Goal: Task Accomplishment & Management: Manage account settings

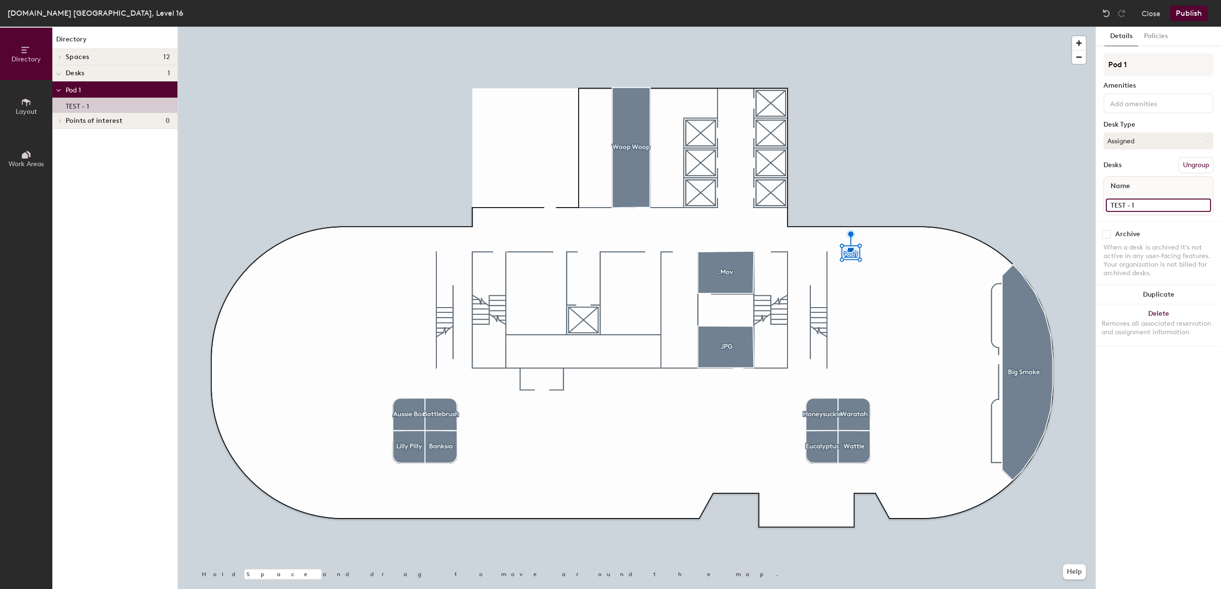
click at [1206, 211] on input "TEST - 1" at bounding box center [1158, 204] width 105 height 13
click at [1191, 236] on div "Archive" at bounding box center [1159, 234] width 110 height 9
click at [1132, 207] on input "TEST - 1" at bounding box center [1158, 204] width 105 height 13
click at [1151, 182] on div "Name" at bounding box center [1158, 186] width 109 height 19
click at [1154, 35] on button "Policies" at bounding box center [1155, 37] width 35 height 20
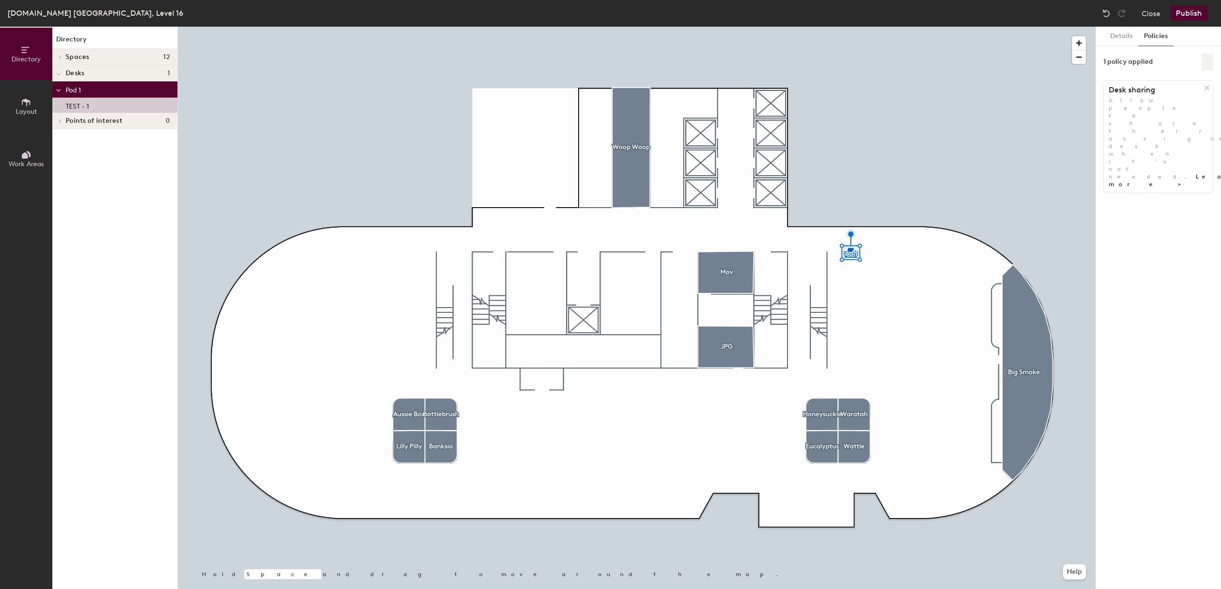
click at [1205, 59] on icon at bounding box center [1207, 61] width 5 height 5
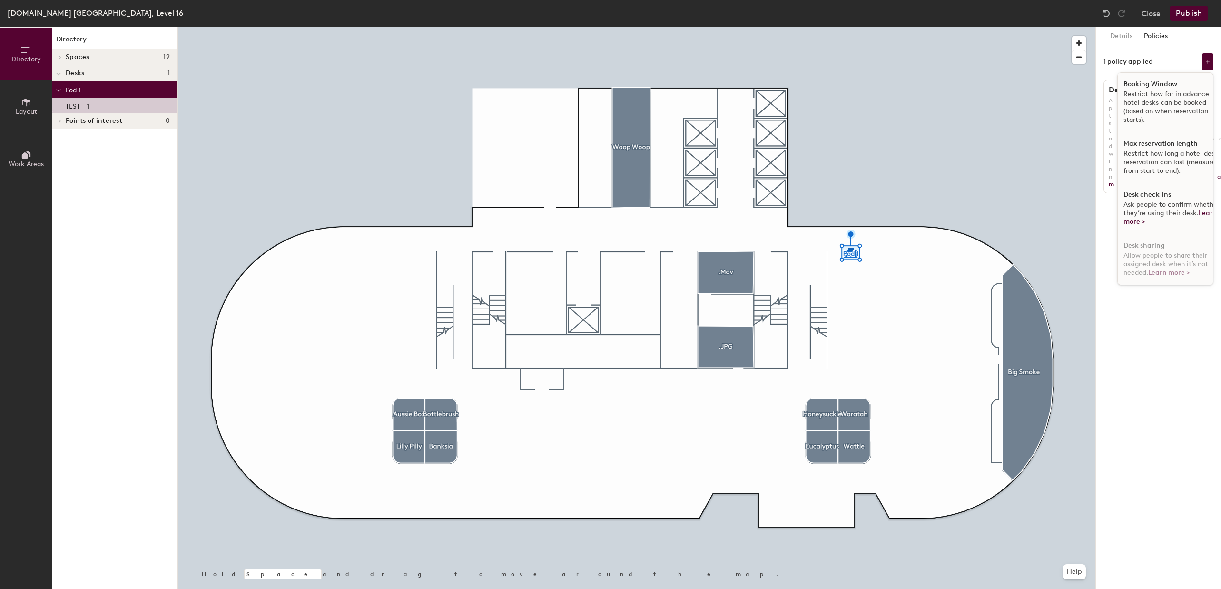
scroll to position [6, 0]
click at [1157, 330] on div "Details Policies 1 policy applied Booking Window Restrict how far in advance ho…" at bounding box center [1158, 308] width 125 height 562
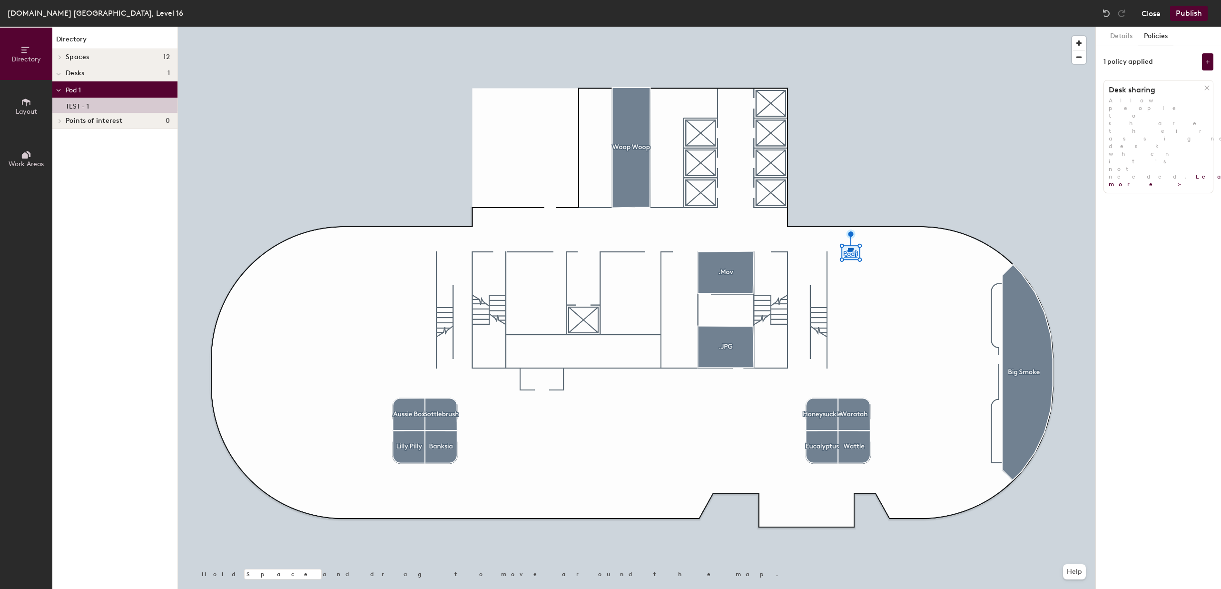
click at [1145, 16] on button "Close" at bounding box center [1151, 13] width 19 height 15
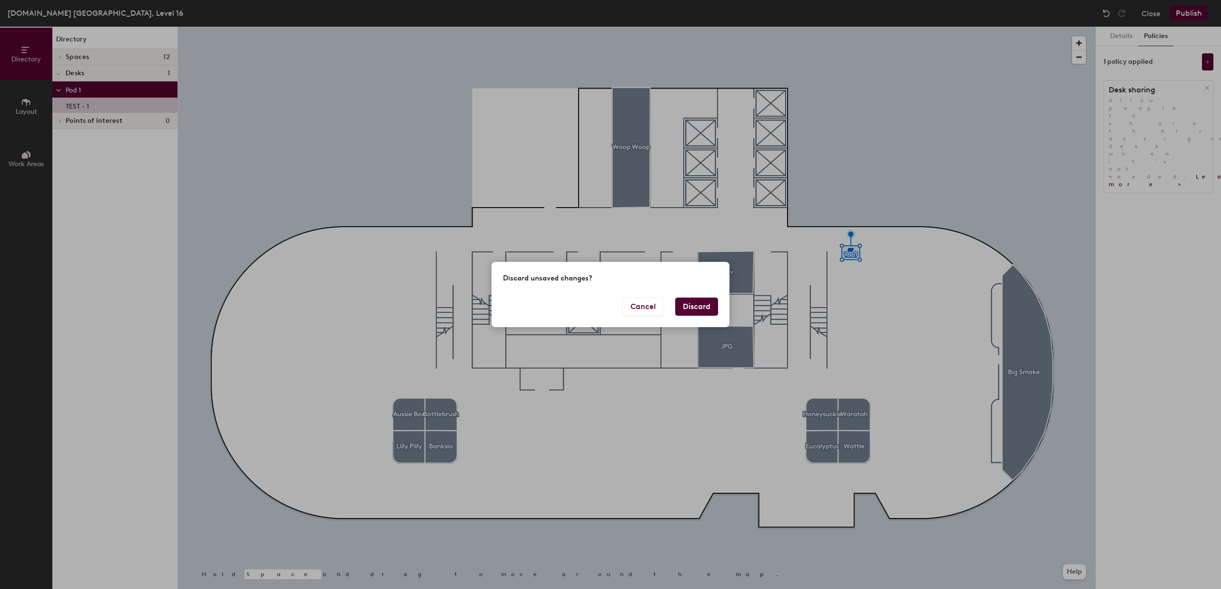
click at [697, 317] on div "Cancel Discard" at bounding box center [611, 312] width 238 height 30
click at [702, 302] on button "Discard" at bounding box center [696, 306] width 43 height 18
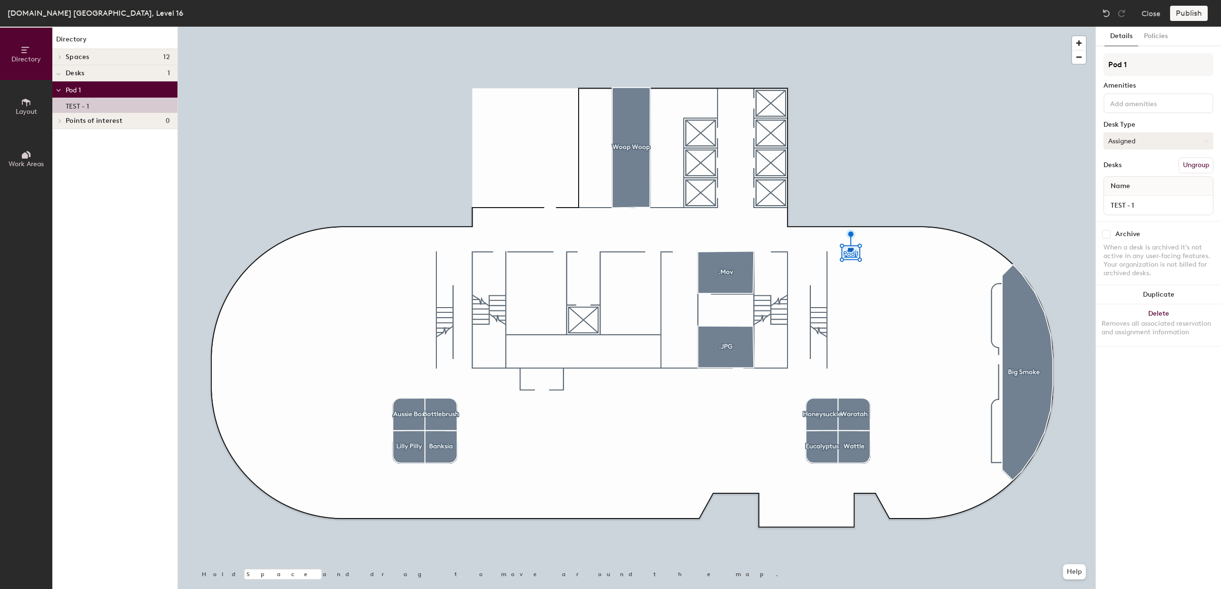
click at [1157, 140] on button "Assigned" at bounding box center [1159, 140] width 110 height 17
click at [1135, 182] on div "Hot" at bounding box center [1151, 184] width 95 height 14
click at [1173, 14] on button "Publish" at bounding box center [1189, 13] width 38 height 15
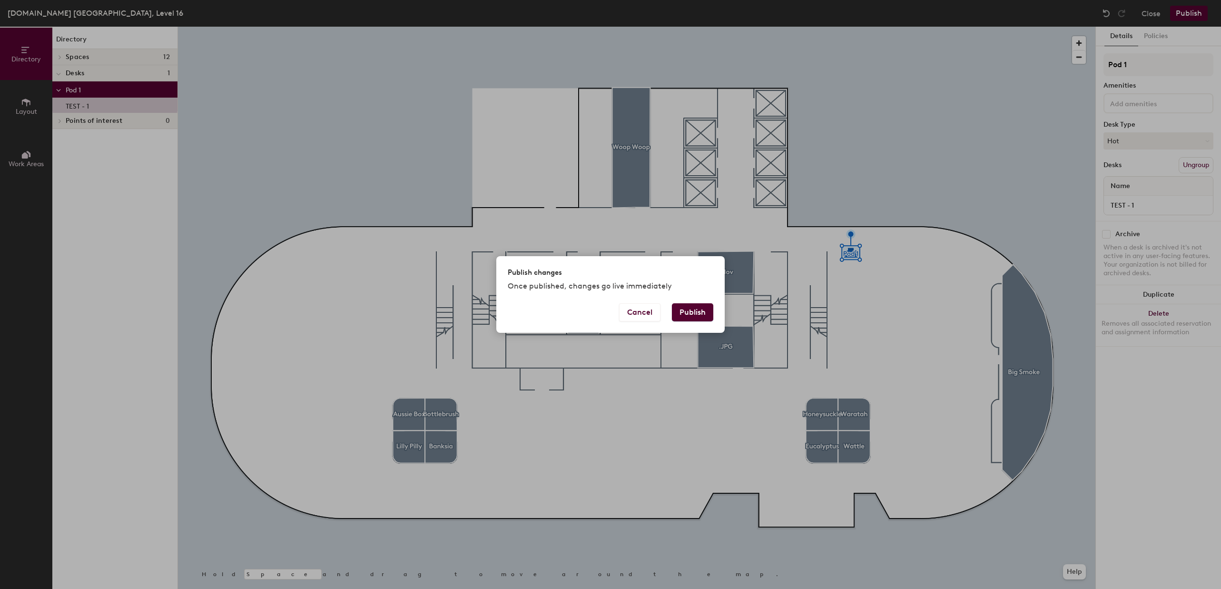
click at [696, 311] on button "Publish" at bounding box center [692, 312] width 41 height 18
